Goal: Task Accomplishment & Management: Complete application form

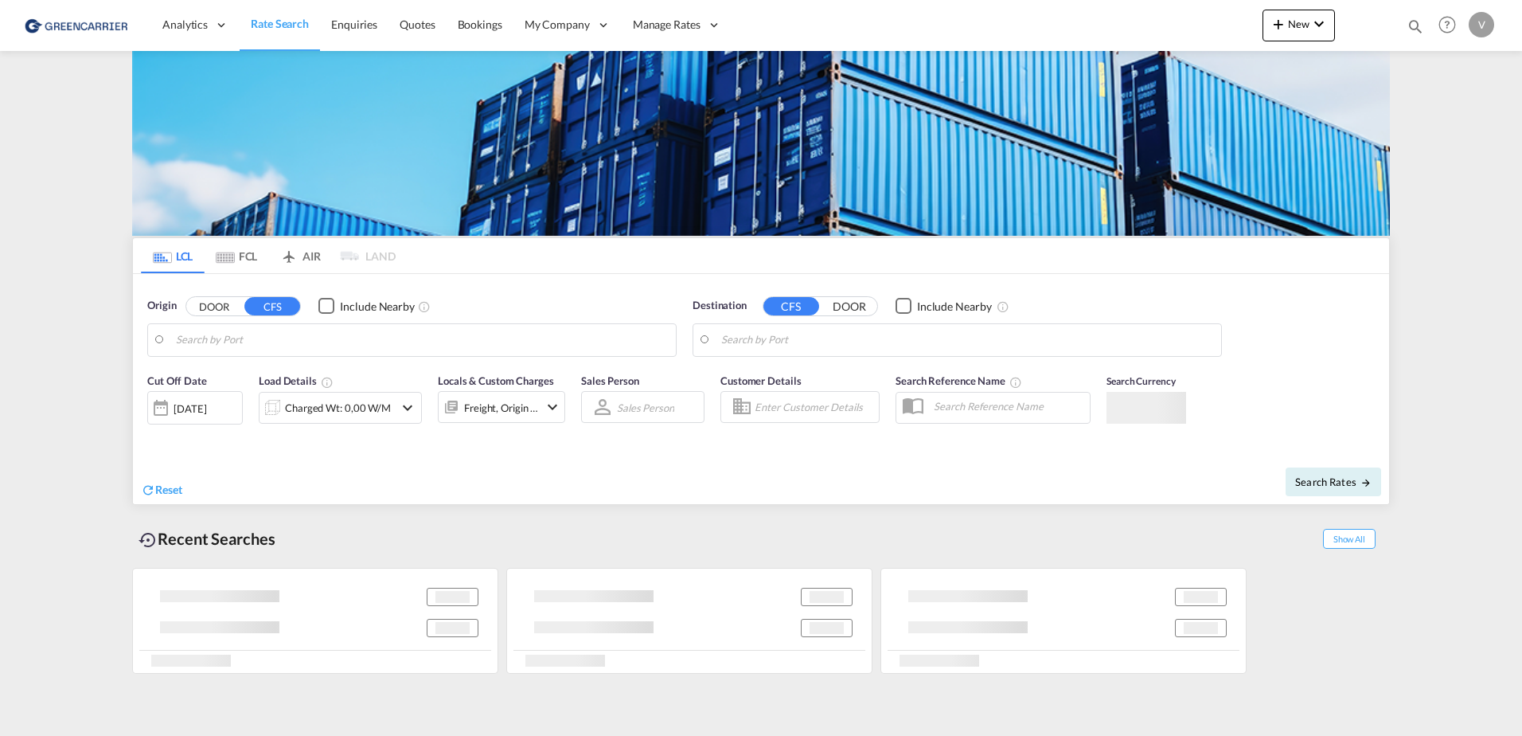
type input "[GEOGRAPHIC_DATA], [GEOGRAPHIC_DATA]"
type input "[GEOGRAPHIC_DATA], SH, CNSHA"
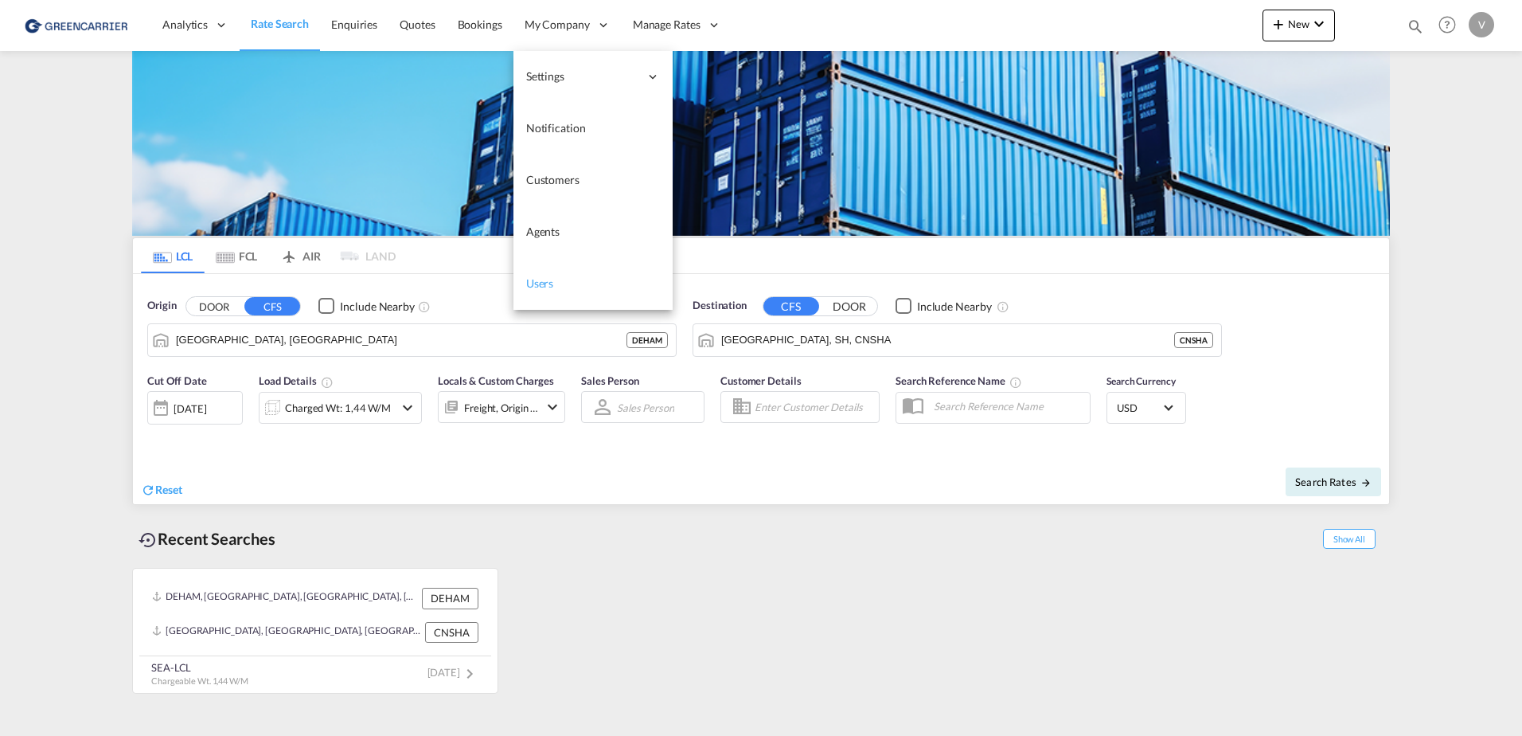
click at [543, 281] on span "Users" at bounding box center [540, 283] width 28 height 14
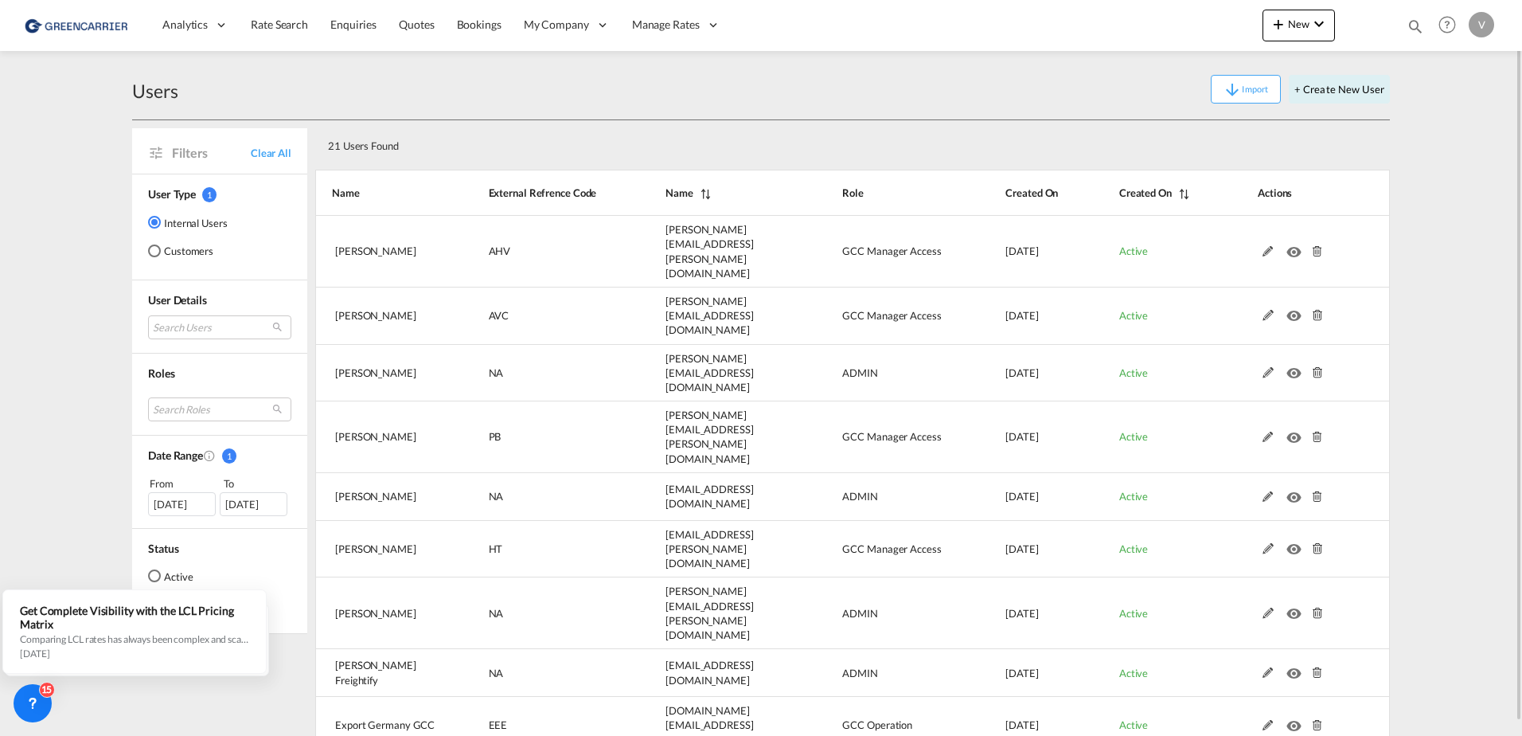
click at [156, 253] on div "Customers" at bounding box center [154, 250] width 13 height 13
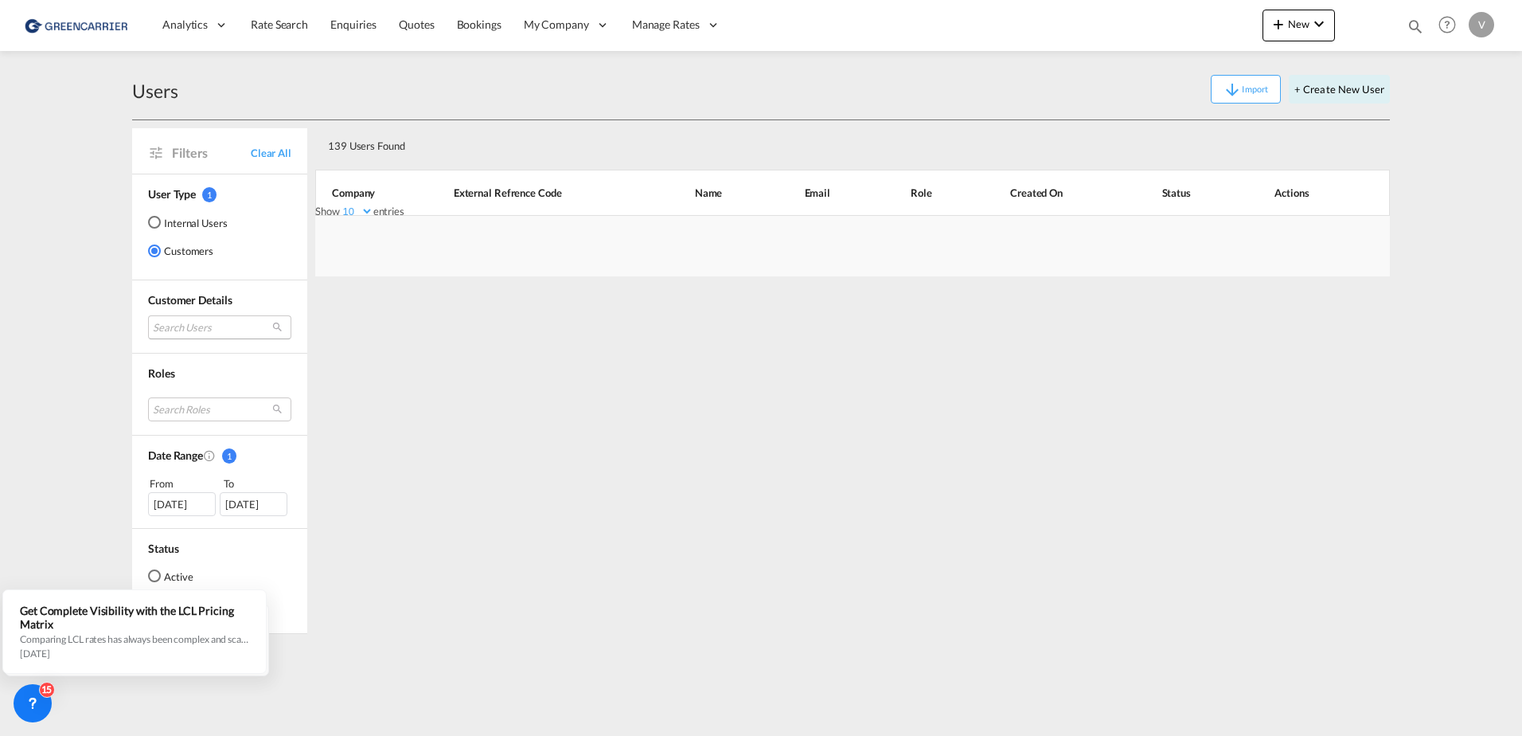
click at [214, 324] on md-select "Search Users user name user [PERSON_NAME] [PERSON_NAME][EMAIL_ADDRESS][PERSON_N…" at bounding box center [219, 327] width 143 height 24
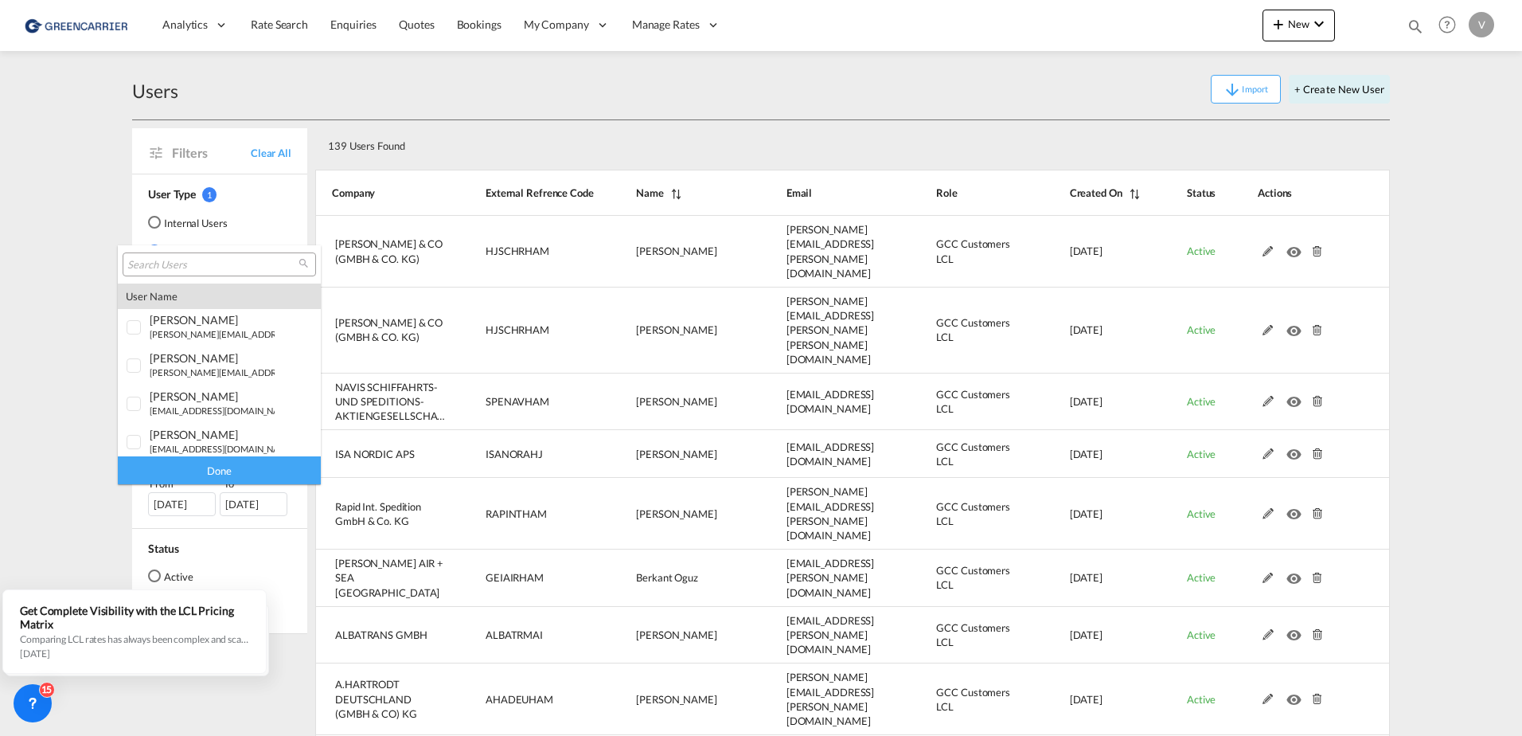
click at [190, 265] on input "search" at bounding box center [212, 265] width 171 height 14
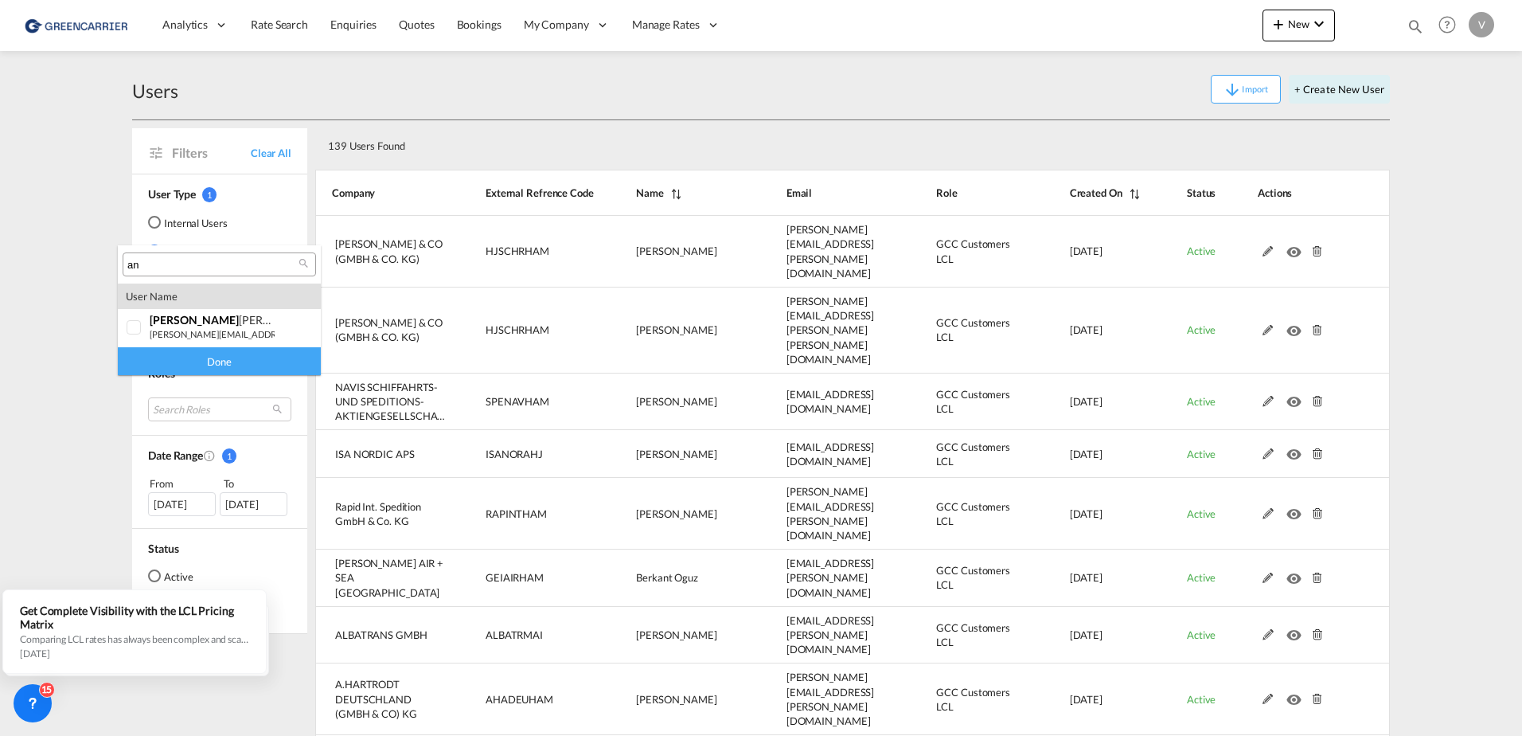
type input "a"
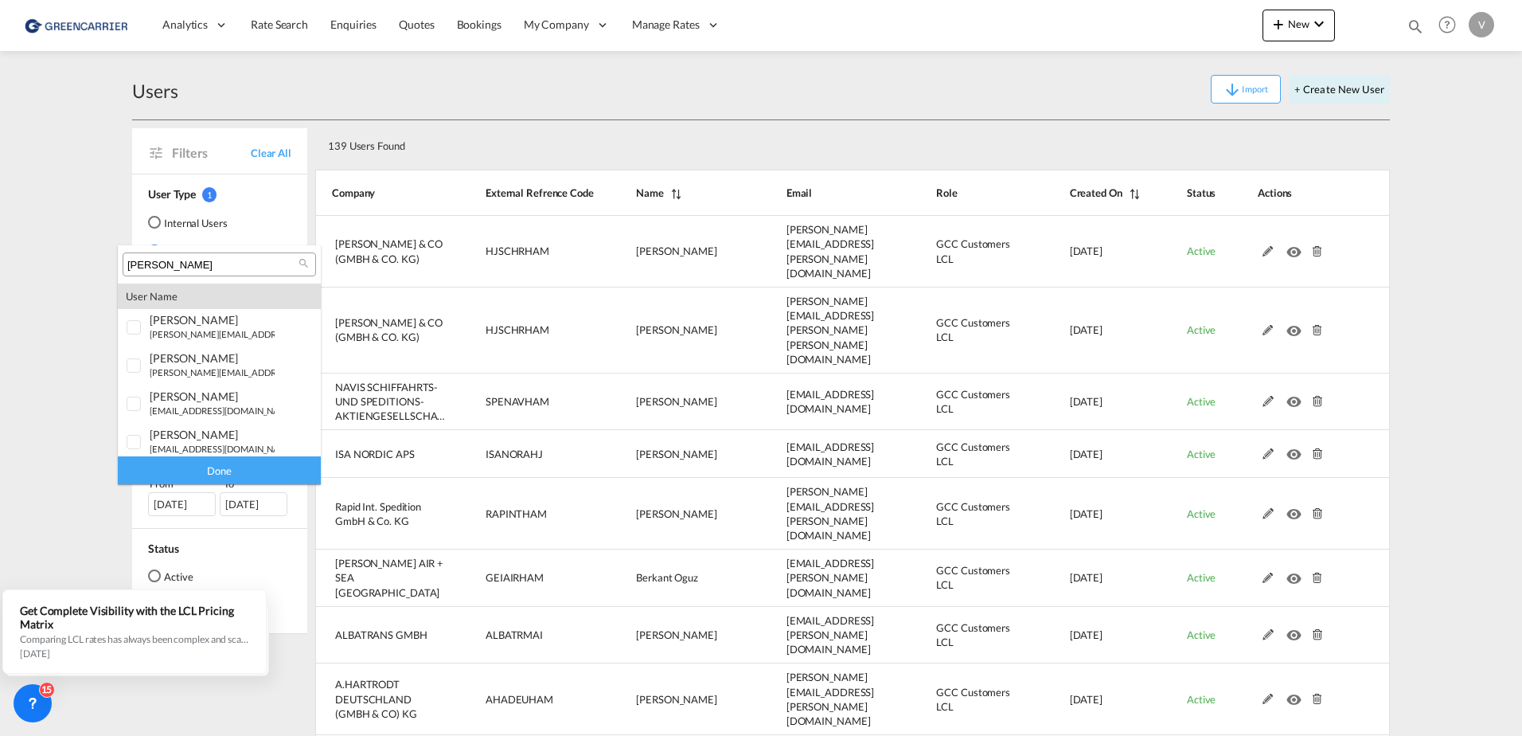
type input "[PERSON_NAME]"
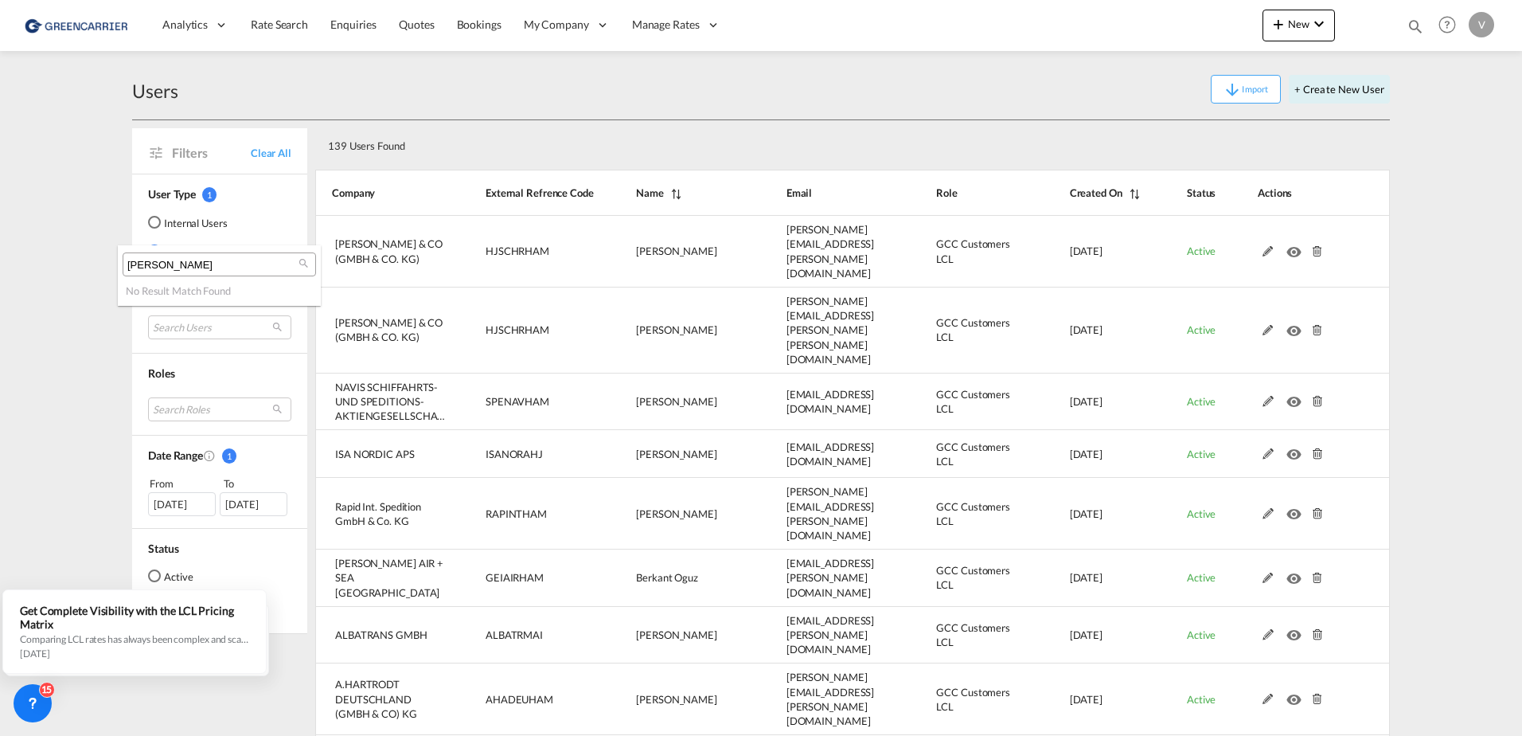
click at [190, 265] on input "[PERSON_NAME]" at bounding box center [212, 265] width 171 height 14
drag, startPoint x: 1443, startPoint y: 115, endPoint x: 1350, endPoint y: 89, distance: 95.8
click at [1440, 113] on md-backdrop at bounding box center [761, 368] width 1522 height 736
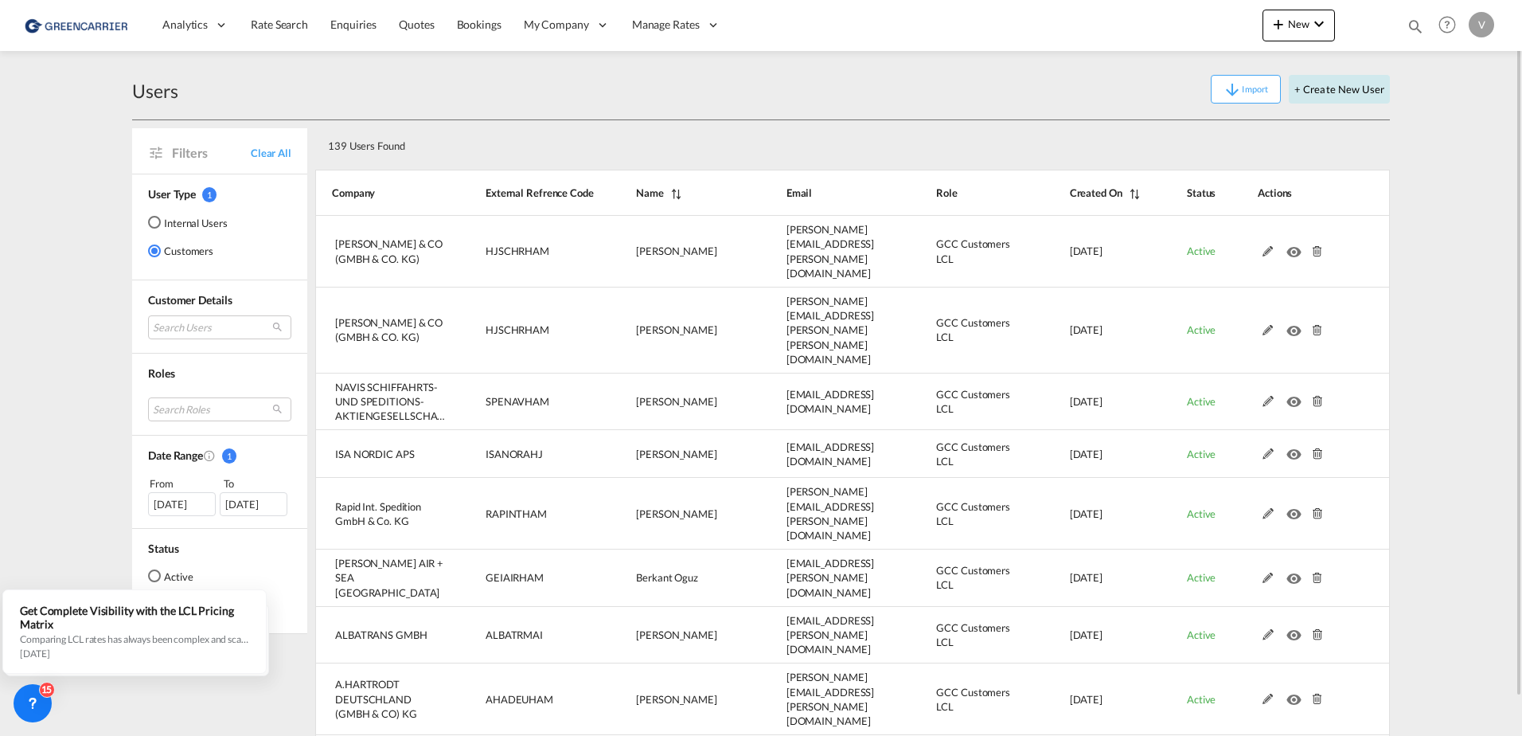
click at [1350, 89] on button "+ Create New User" at bounding box center [1339, 89] width 101 height 29
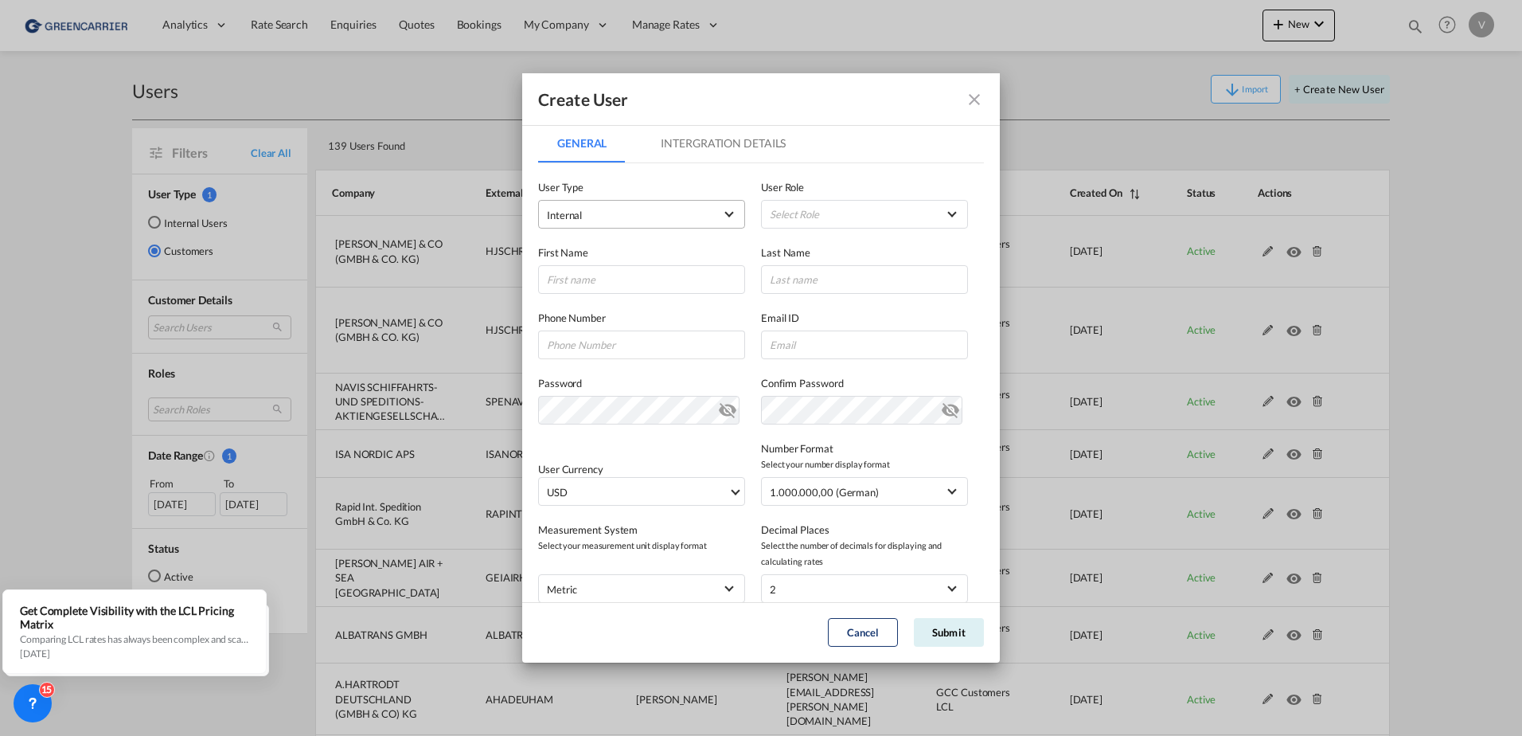
click at [673, 221] on span "Internal" at bounding box center [630, 215] width 167 height 16
click at [568, 254] on span "Customer" at bounding box center [571, 253] width 45 height 13
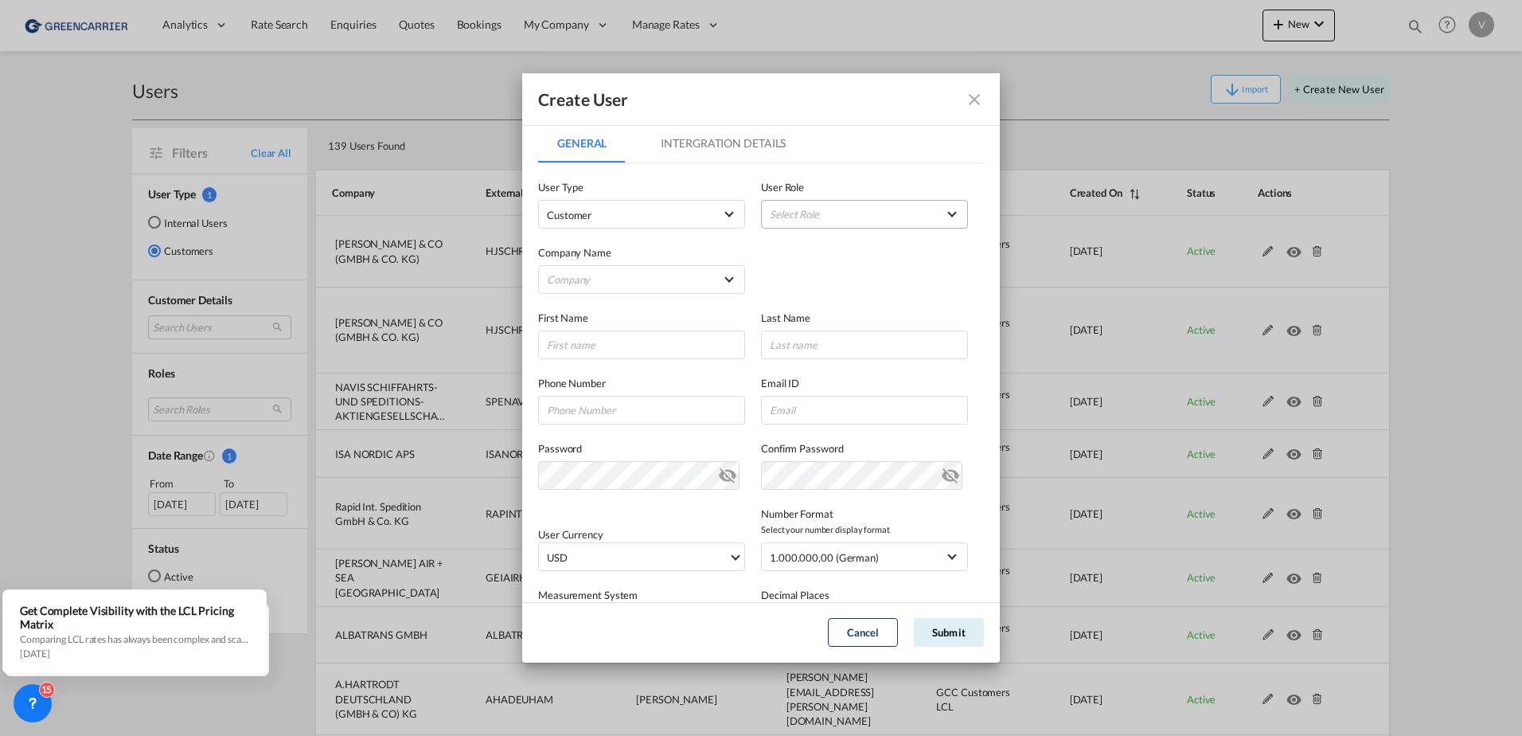
click at [825, 213] on md-select "Select Role BCO GLOBAL GCC Customers FCL USER_DEFINED GCC Customers LCL USER_DE…" at bounding box center [864, 214] width 207 height 29
click at [581, 279] on md-backdrop at bounding box center [761, 368] width 1522 height 736
click at [679, 272] on md-select "Company Am Zehnhoff-Söns GmbH International Logistic Services AMA FREIGHT AGENC…" at bounding box center [641, 279] width 207 height 29
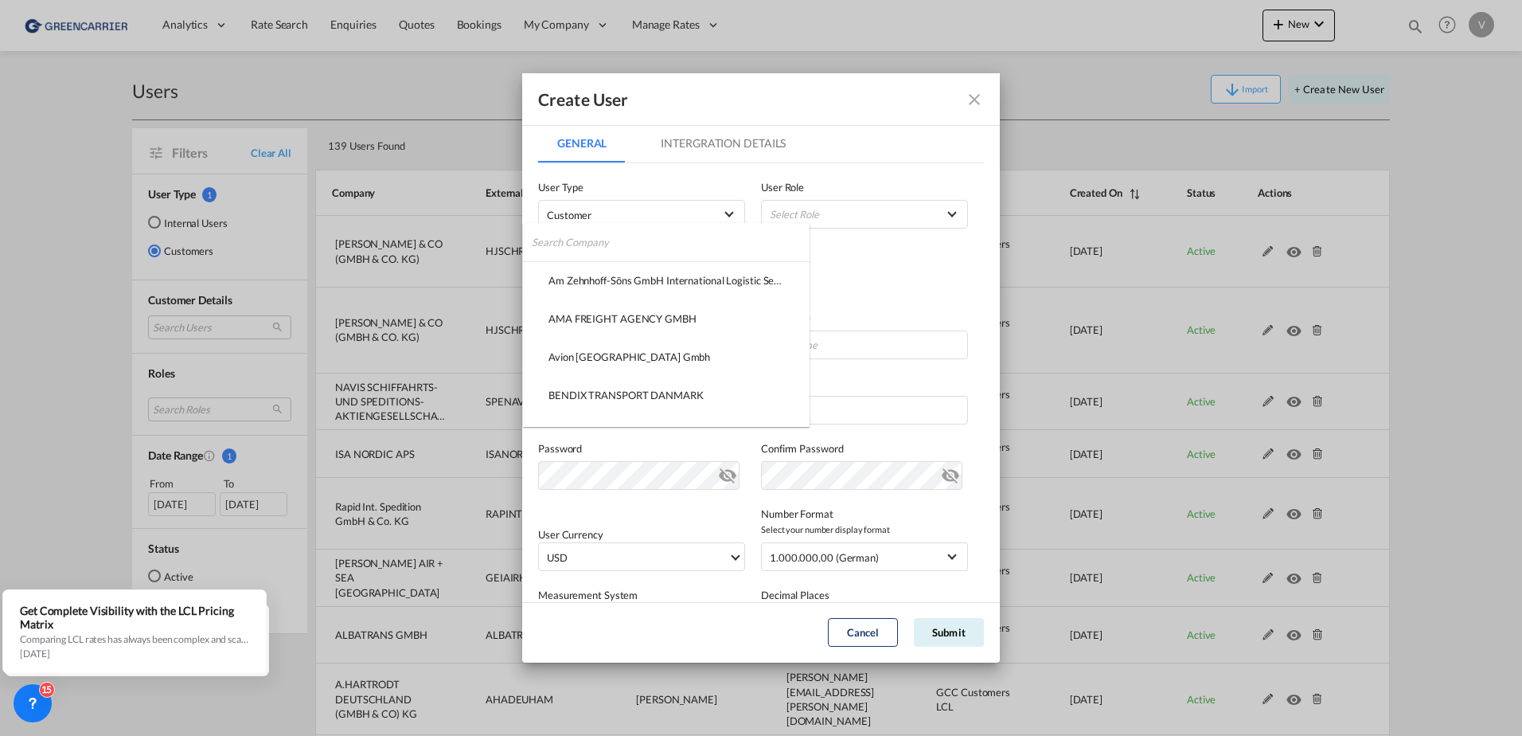
click at [704, 248] on input "search" at bounding box center [671, 242] width 278 height 38
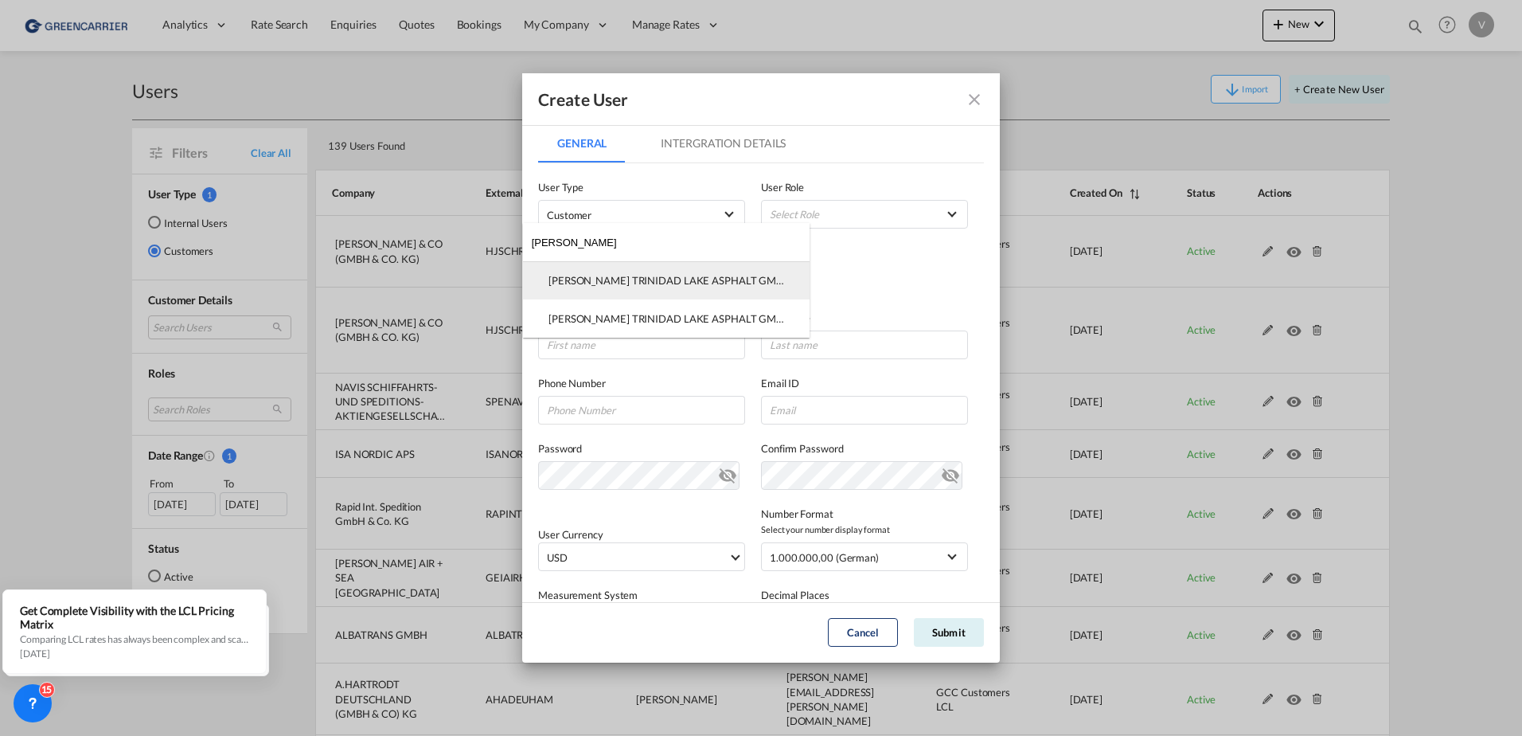
type input "[PERSON_NAME]"
click at [622, 287] on div "[PERSON_NAME] TRINIDAD LAKE ASPHALT GMBH & CO. KG" at bounding box center [667, 280] width 236 height 14
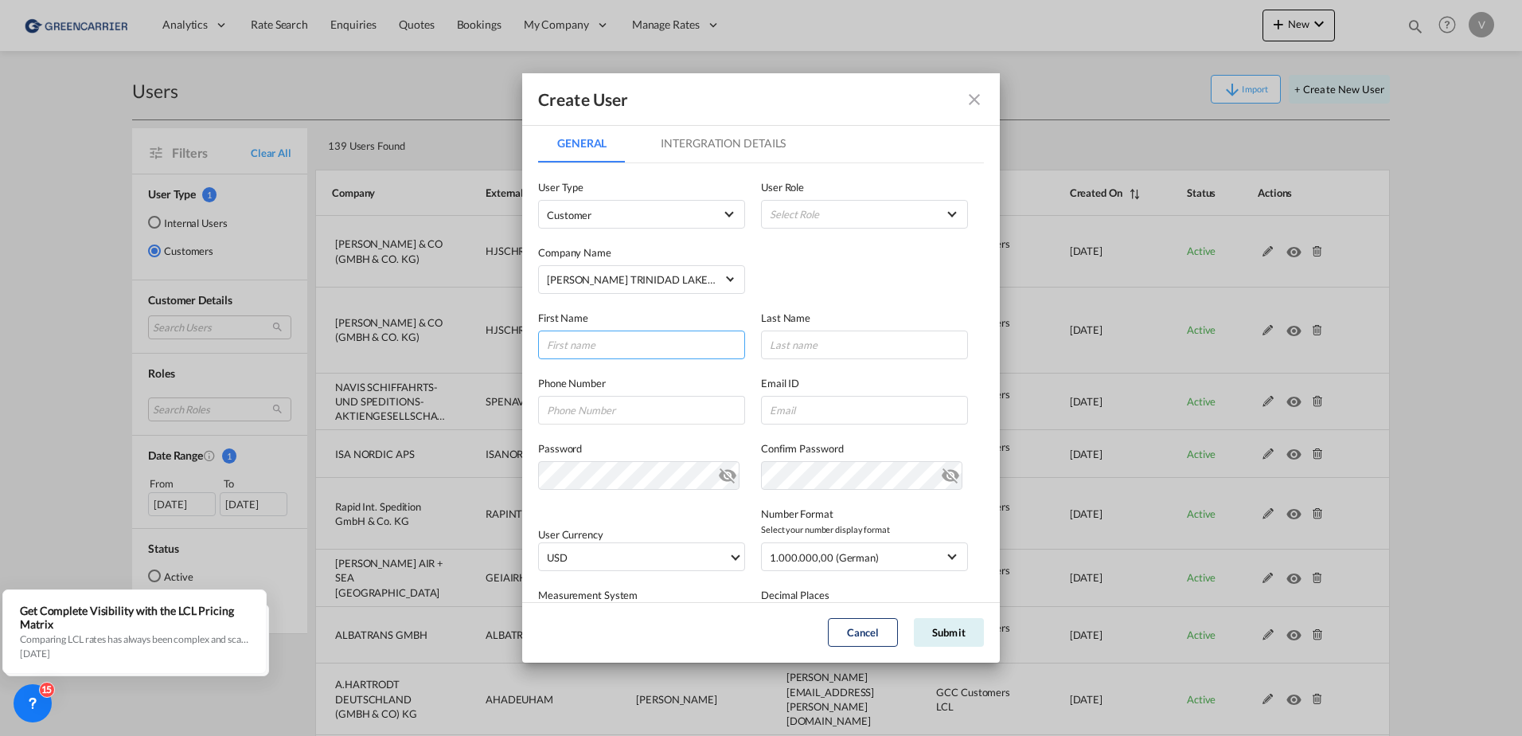
click at [599, 349] on input "GeneralIntergration Details ..." at bounding box center [641, 344] width 207 height 29
type input "[PERSON_NAME]"
type input "k"
type input "[PERSON_NAME]"
click at [781, 408] on input "GeneralIntergration Details ..." at bounding box center [864, 410] width 207 height 29
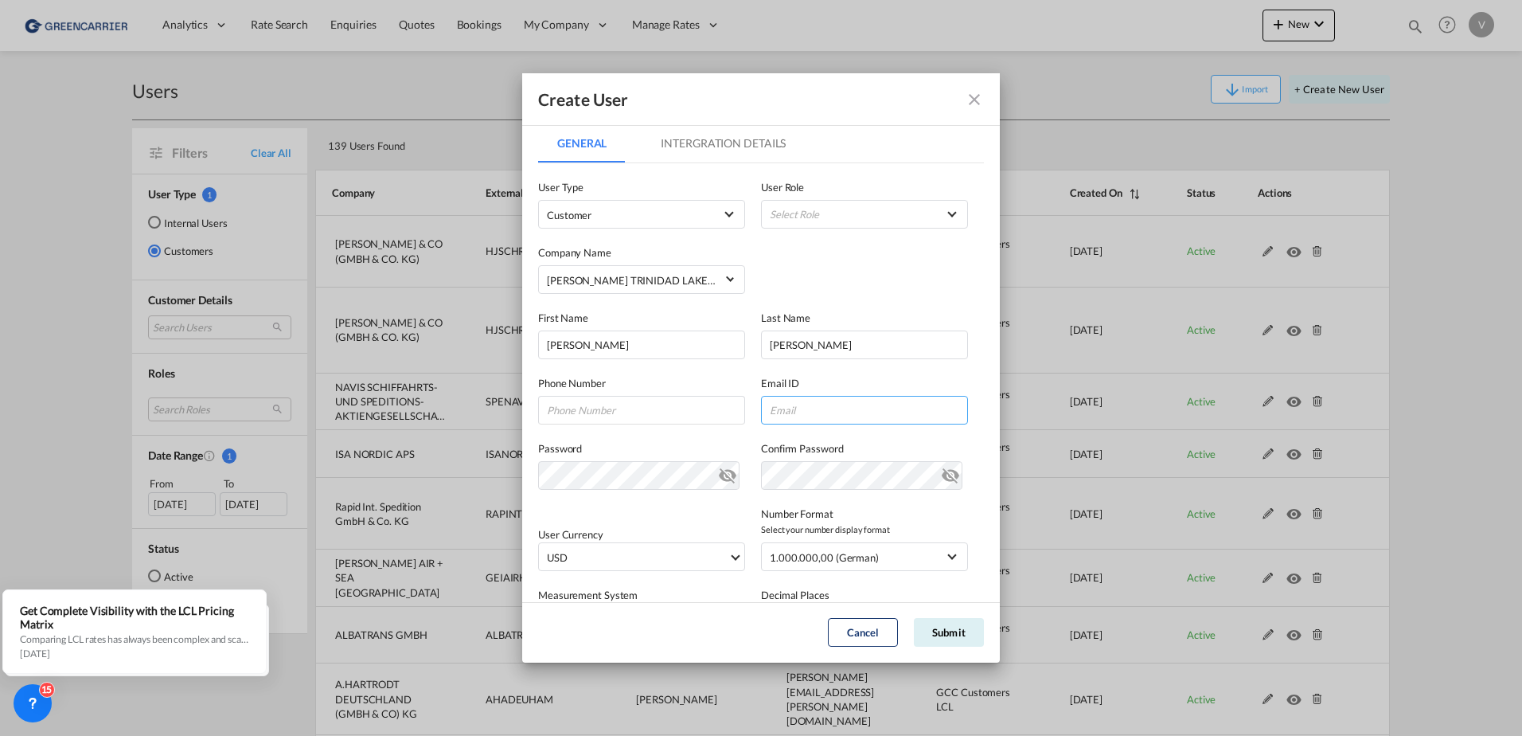
paste input "[PERSON_NAME][EMAIL_ADDRESS][PERSON_NAME][DOMAIN_NAME]"
type input "[PERSON_NAME][EMAIL_ADDRESS][PERSON_NAME][DOMAIN_NAME]"
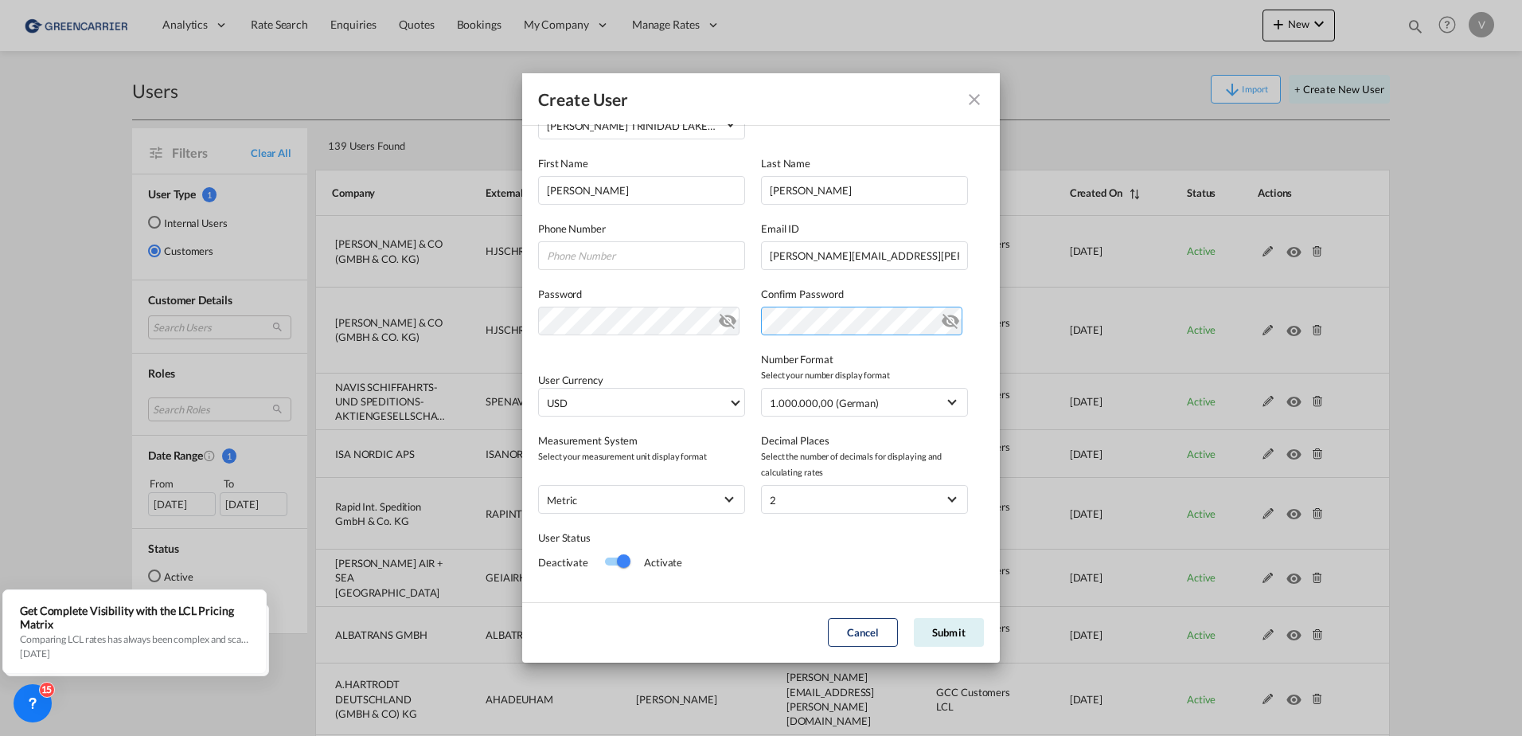
scroll to position [159, 0]
click at [693, 399] on span "USD" at bounding box center [638, 398] width 182 height 16
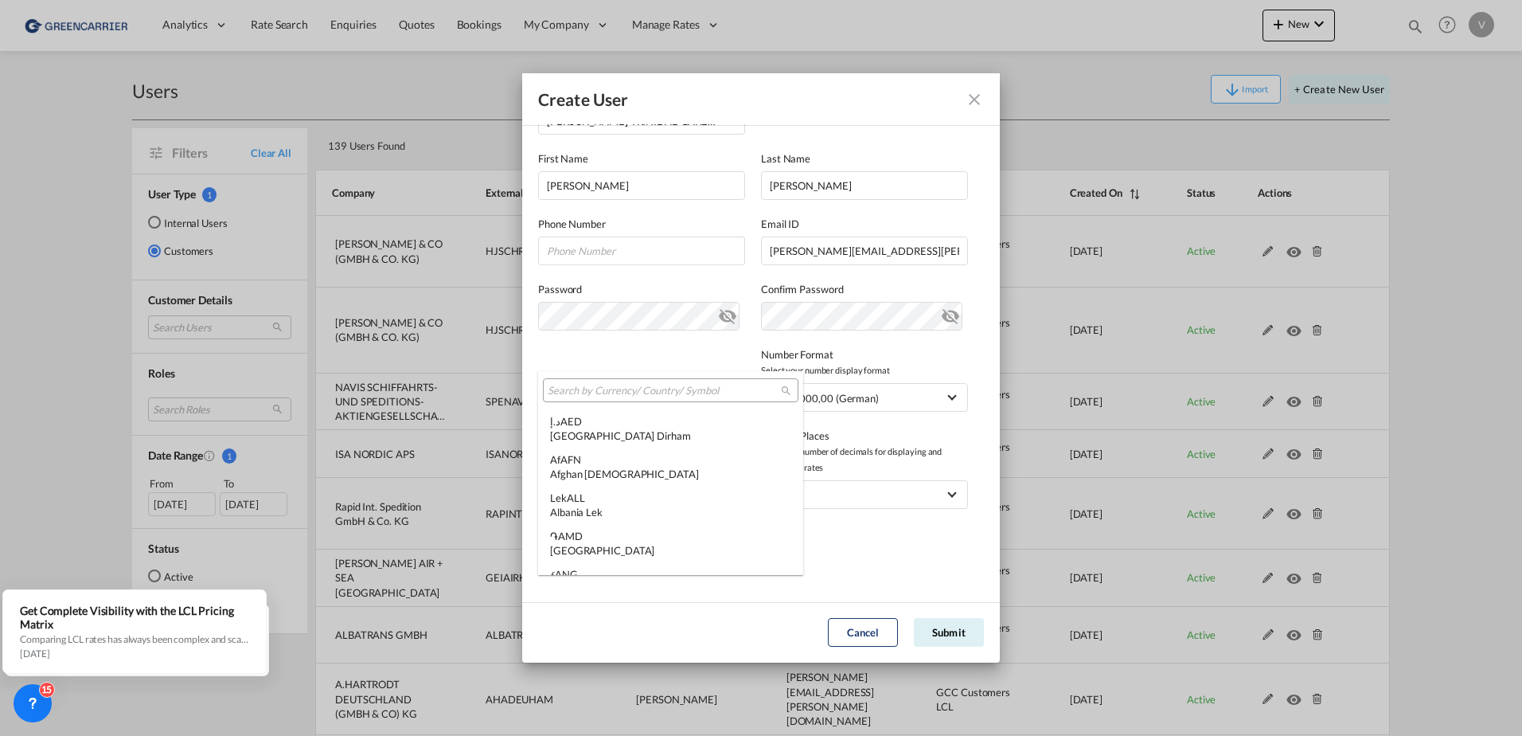
scroll to position [5497, 0]
click at [720, 385] on input "search" at bounding box center [664, 391] width 233 height 14
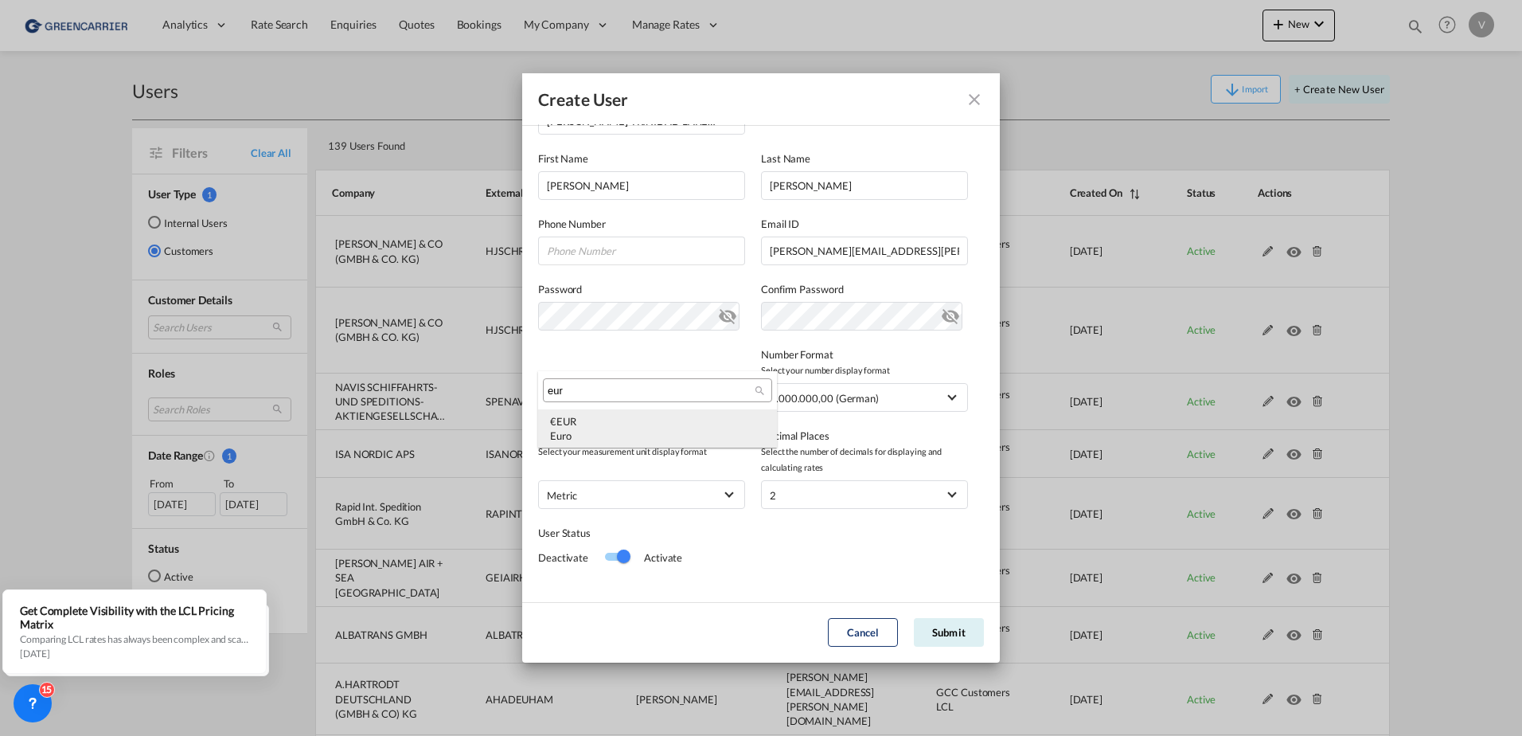
type input "eur"
click at [612, 426] on div "€ EUR Euro" at bounding box center [657, 428] width 215 height 29
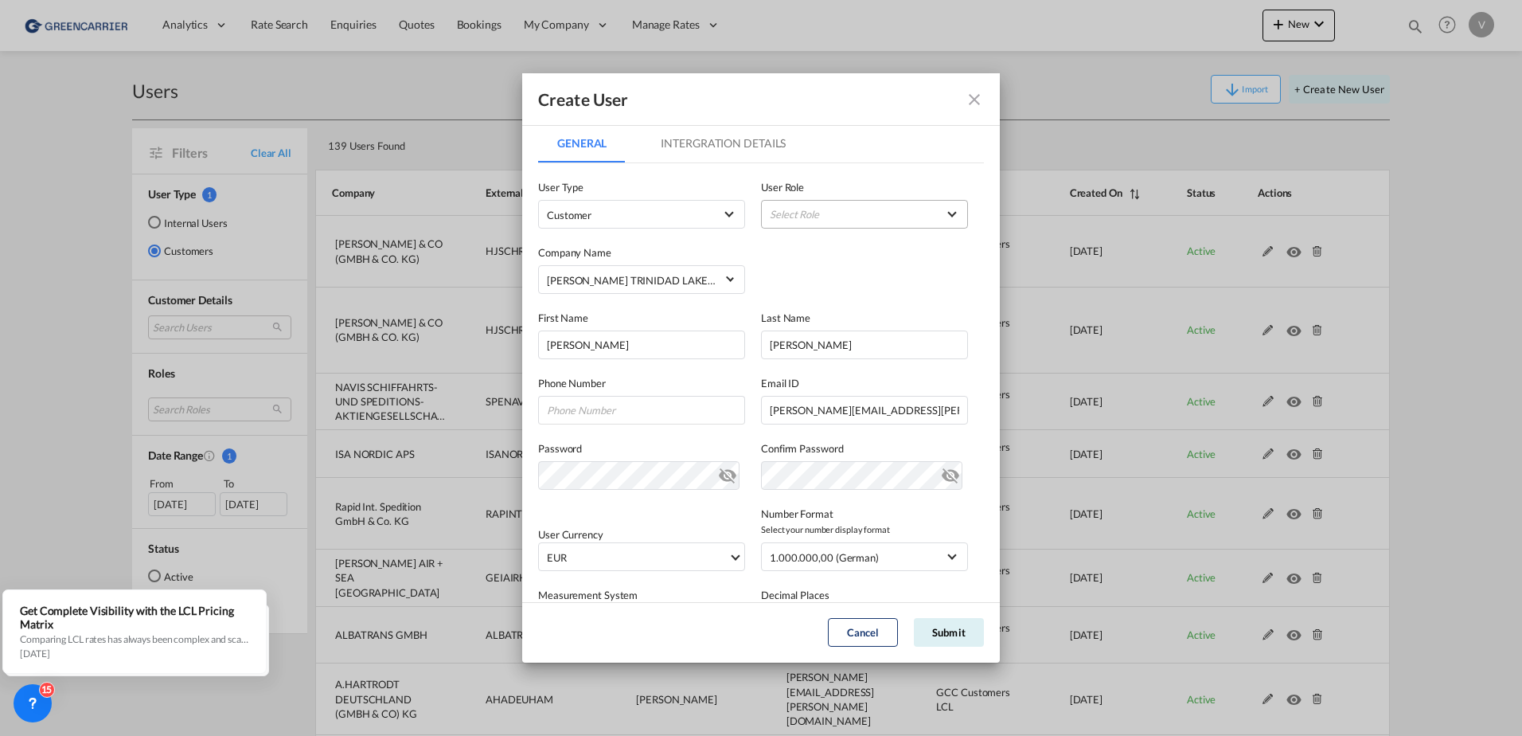
click at [830, 209] on md-select "Select Role" at bounding box center [864, 214] width 207 height 29
click at [819, 293] on div "GCC Customers LCL USER_DEFINED" at bounding box center [811, 291] width 93 height 14
click at [724, 137] on md-tab-item "Intergration Details" at bounding box center [723, 143] width 163 height 38
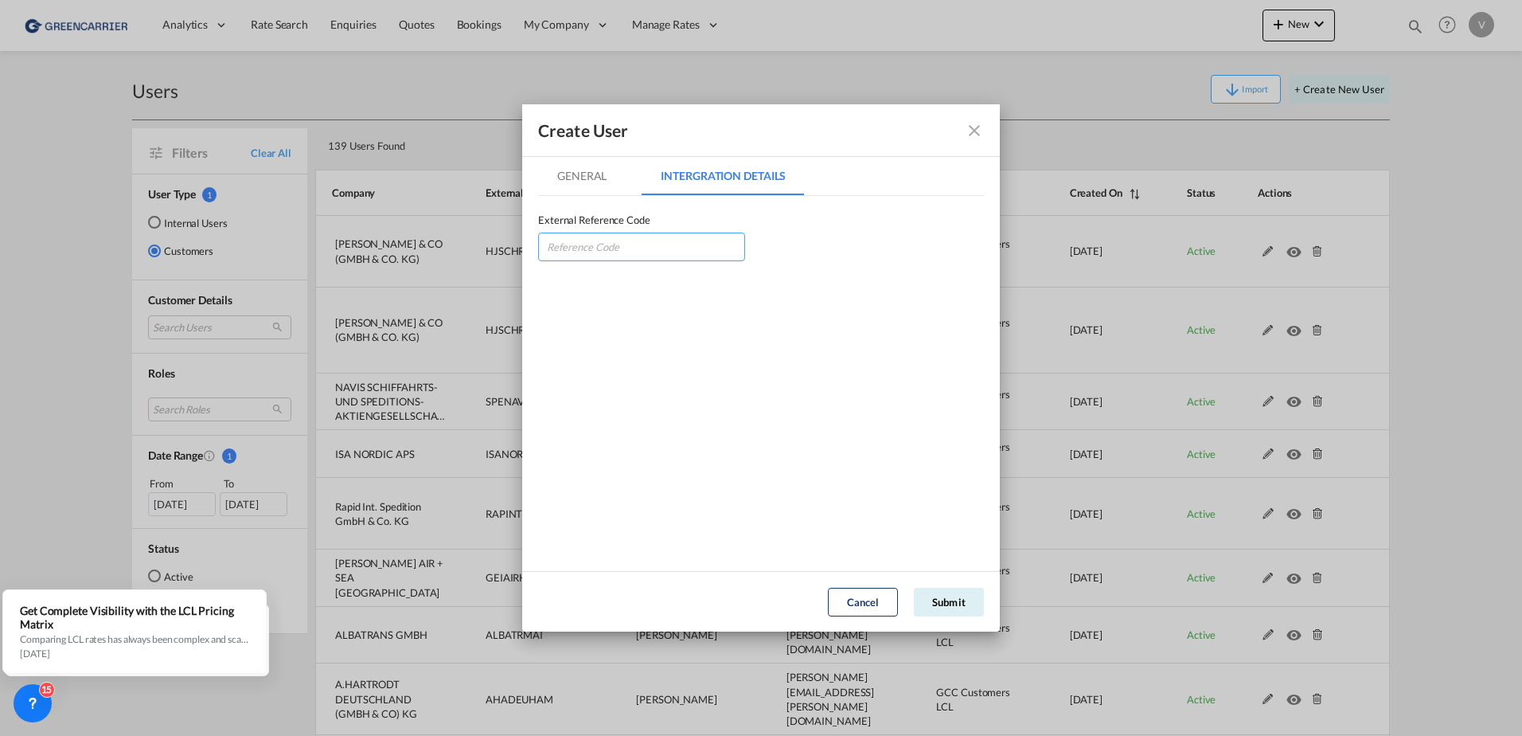
click at [627, 242] on input "GeneralIntergration Details ..." at bounding box center [641, 246] width 207 height 29
click at [625, 232] on input "GeneralIntergration Details ..." at bounding box center [641, 246] width 207 height 29
type input "carungbre"
click at [581, 178] on md-tab-item "General" at bounding box center [582, 176] width 88 height 38
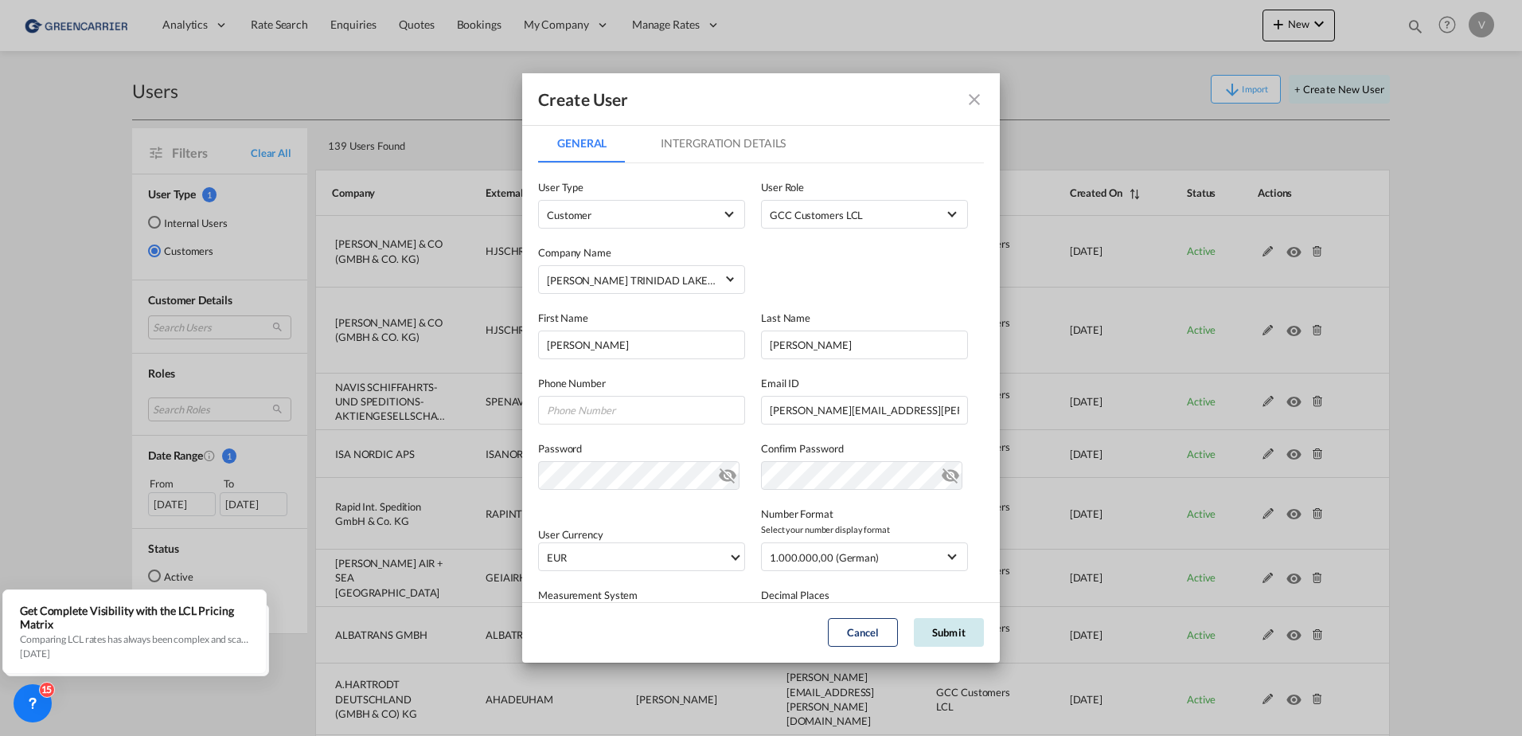
click at [952, 634] on button "Submit" at bounding box center [949, 632] width 70 height 29
